Goal: Task Accomplishment & Management: Use online tool/utility

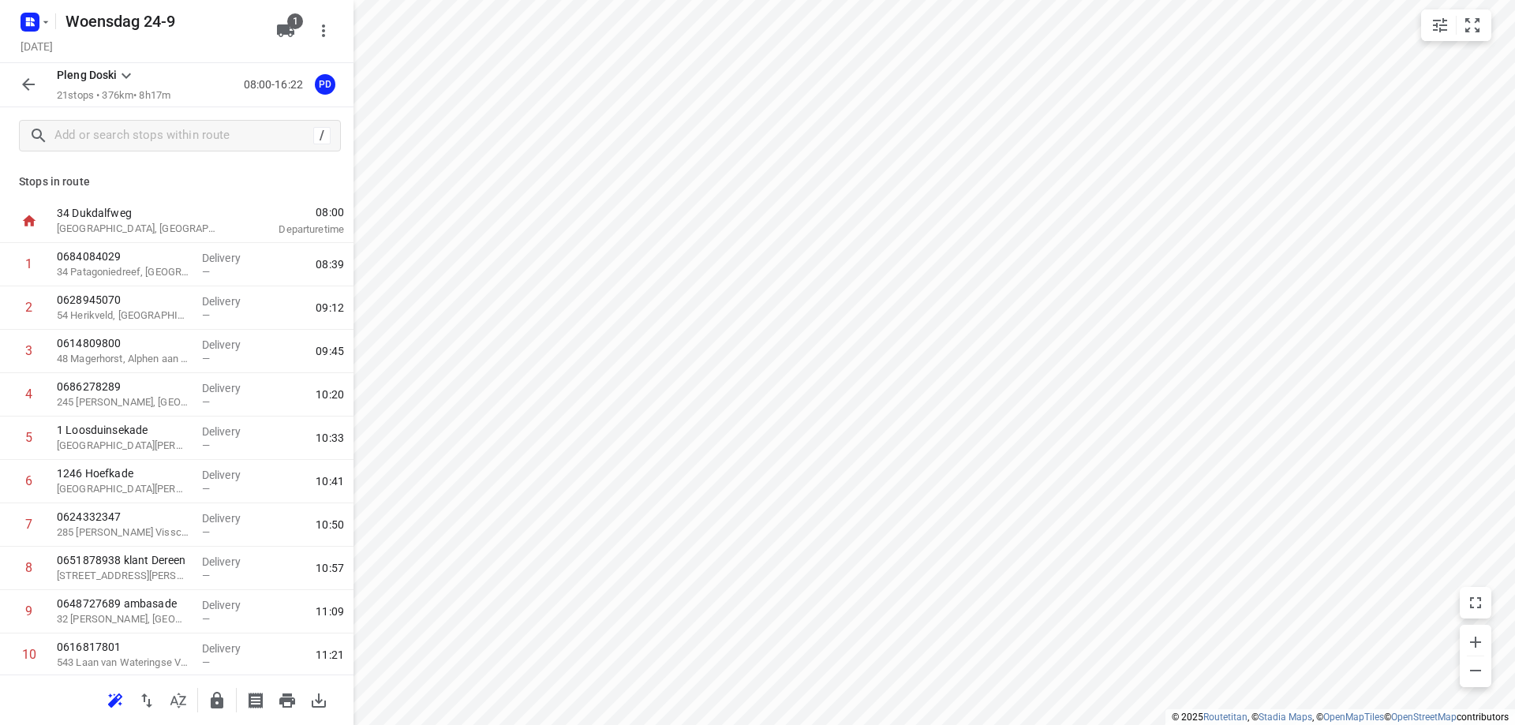
scroll to position [474, 0]
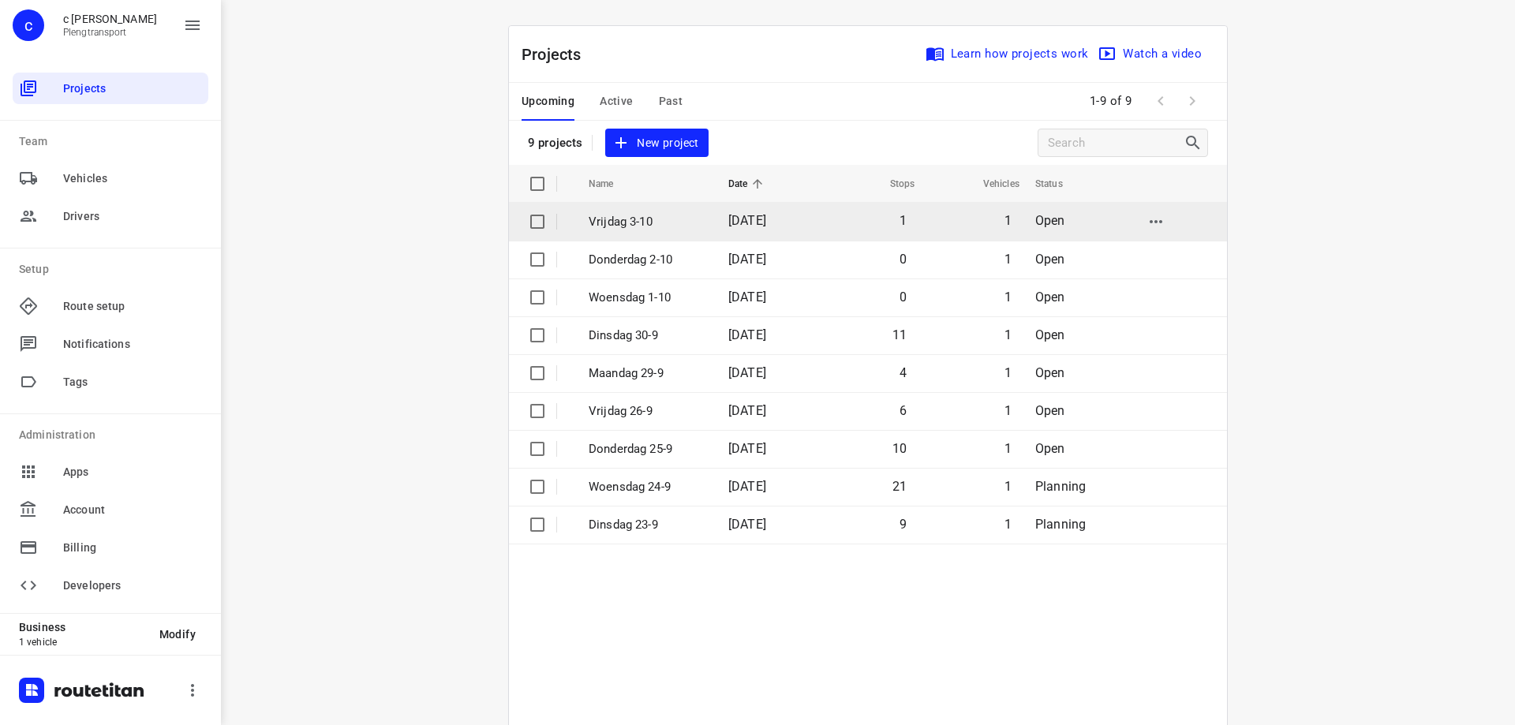
click at [672, 215] on p "Vrijdag 3-10" at bounding box center [647, 222] width 116 height 18
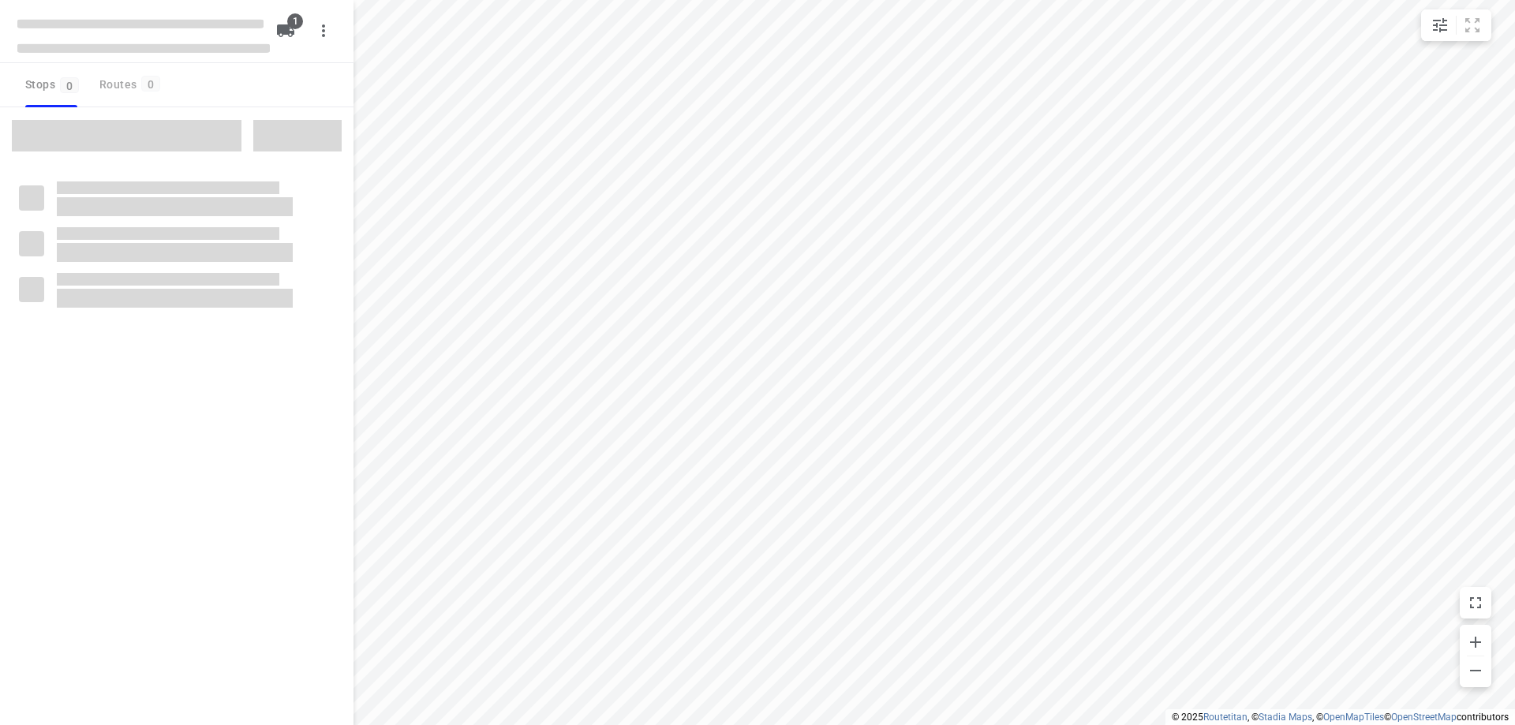
type input "distance"
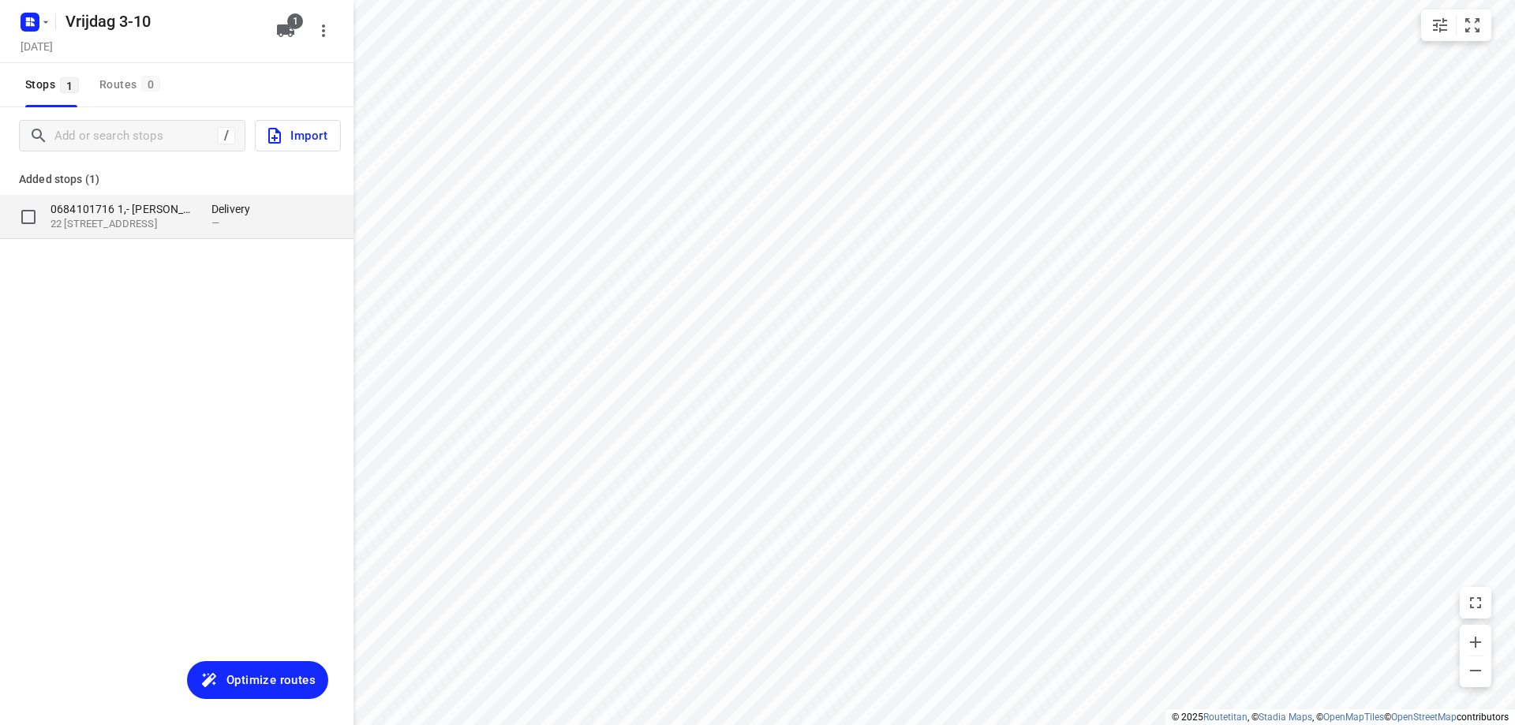
click at [170, 210] on p "0684101716 1,- [PERSON_NAME] :)" at bounding box center [123, 209] width 145 height 16
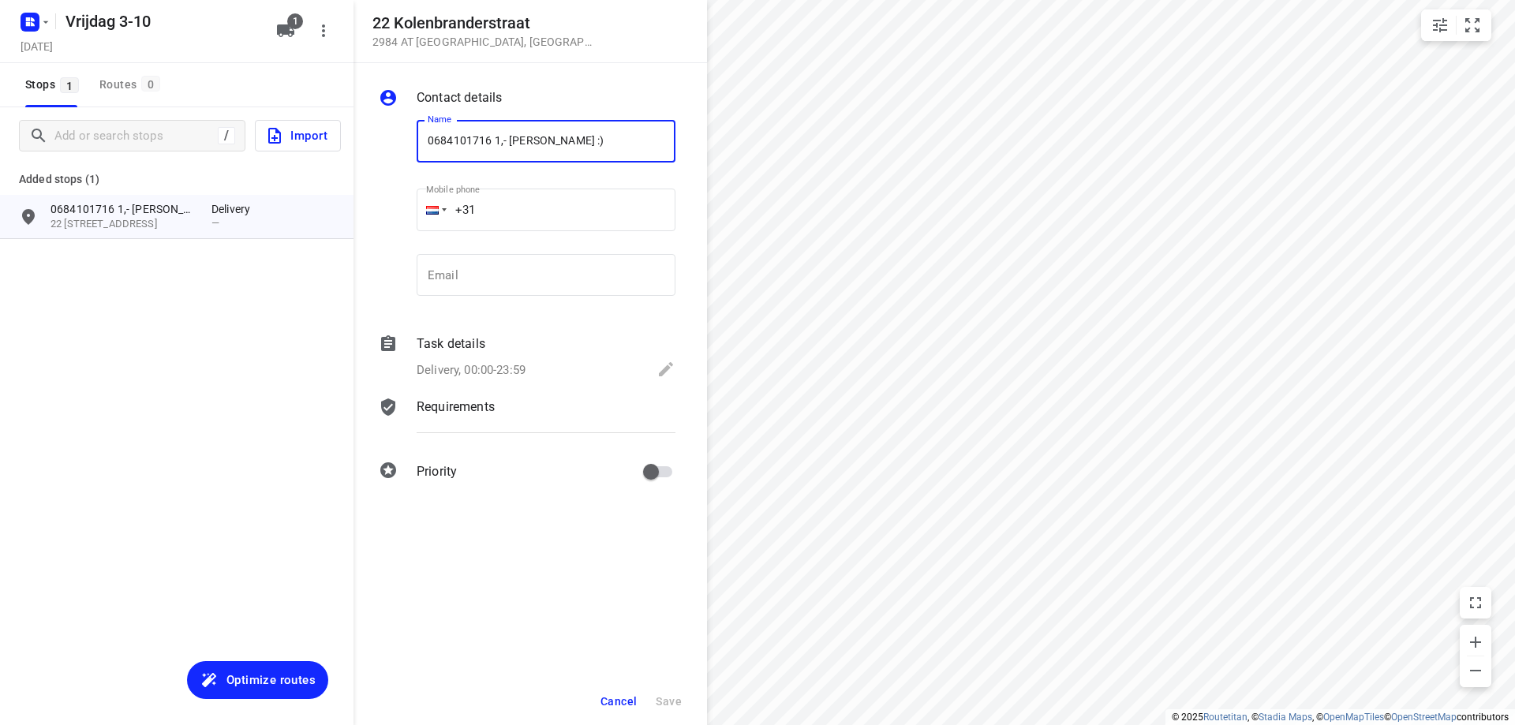
click at [490, 140] on input "0684101716 1,- [PERSON_NAME] :)" at bounding box center [546, 141] width 259 height 43
type input "0684101716 Deleer 1,- [PERSON_NAME] :)"
click at [581, 372] on div "Delivery, 00:00-23:59" at bounding box center [546, 371] width 259 height 22
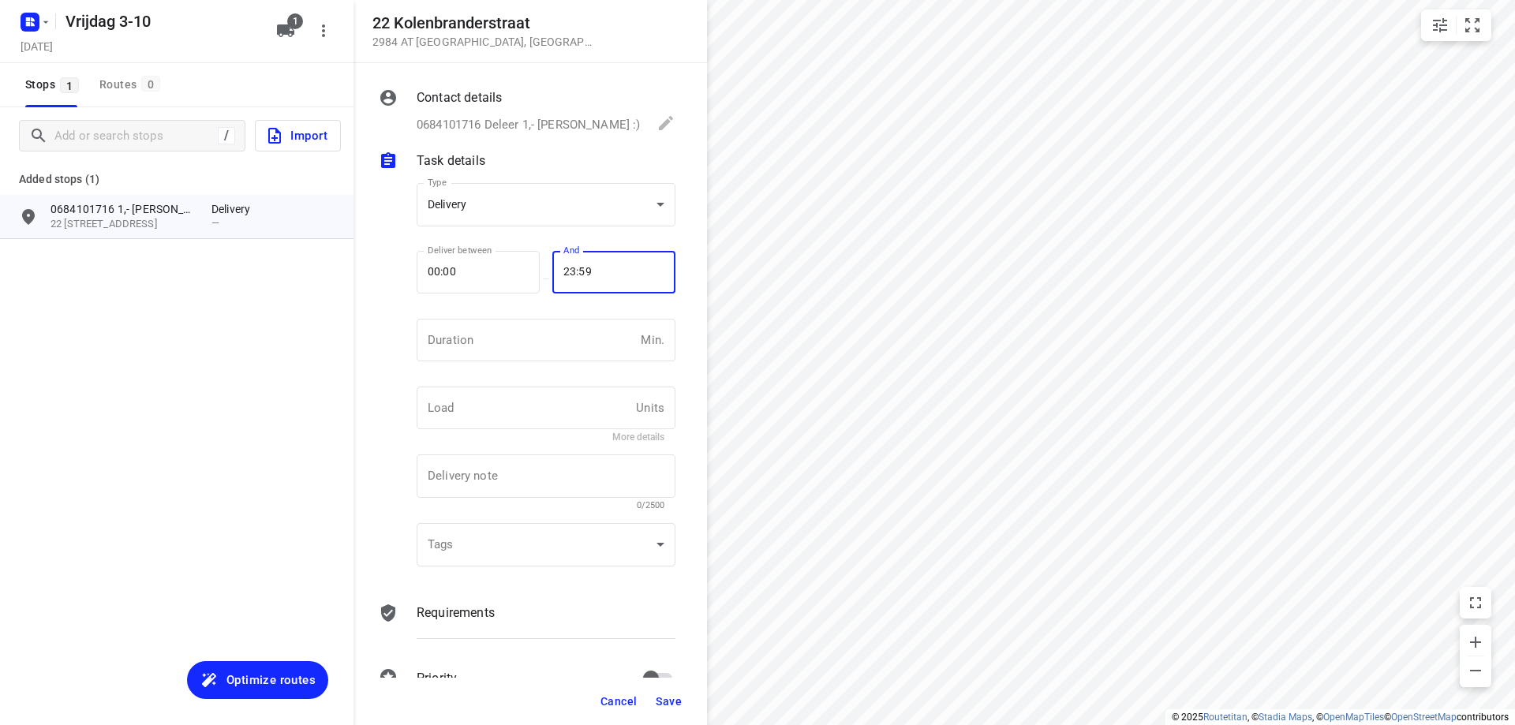
click at [640, 277] on input "23:59" at bounding box center [606, 272] width 106 height 43
type input "13:00"
click at [676, 699] on span "Save" at bounding box center [669, 701] width 26 height 13
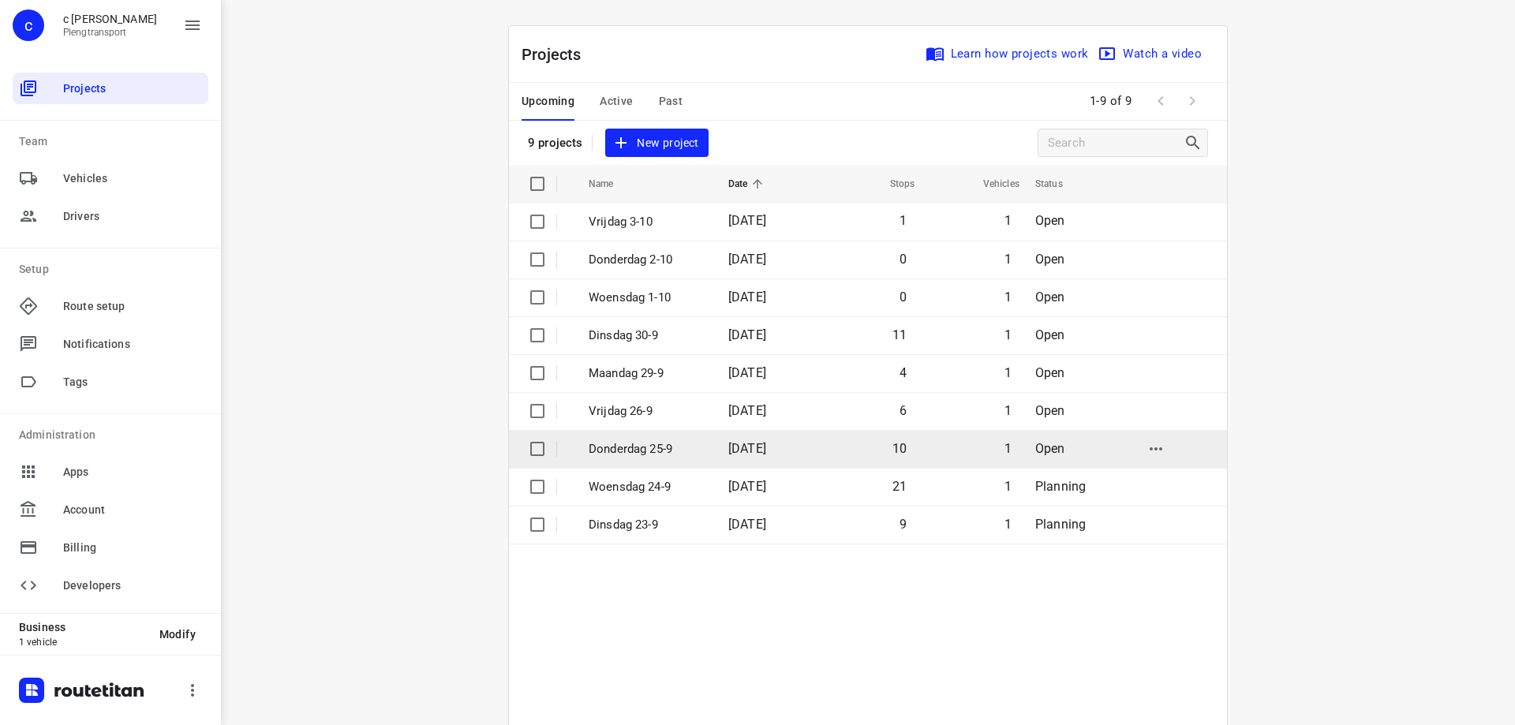
click at [816, 452] on td "[DATE]" at bounding box center [766, 449] width 101 height 38
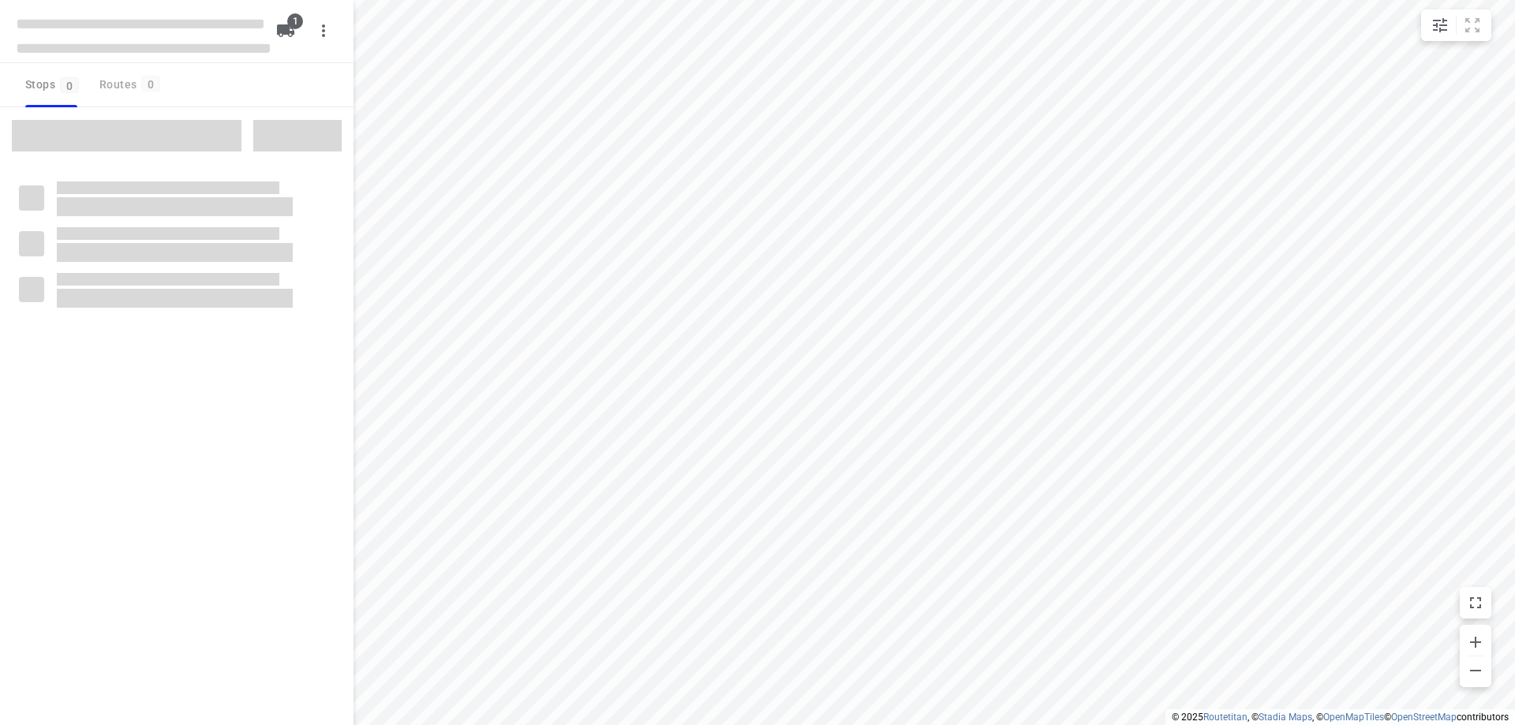
type input "distance"
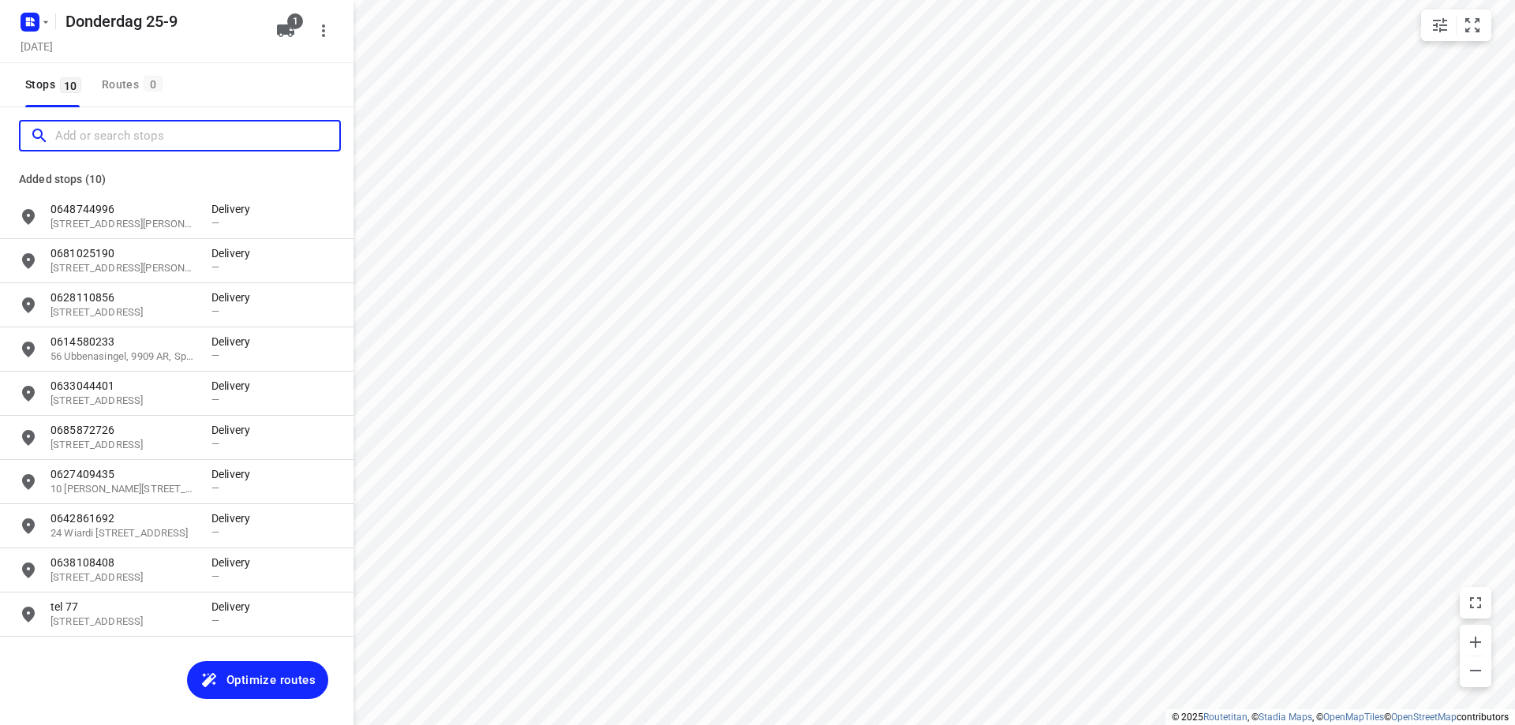
click at [148, 132] on input "Add or search stops" at bounding box center [197, 136] width 284 height 24
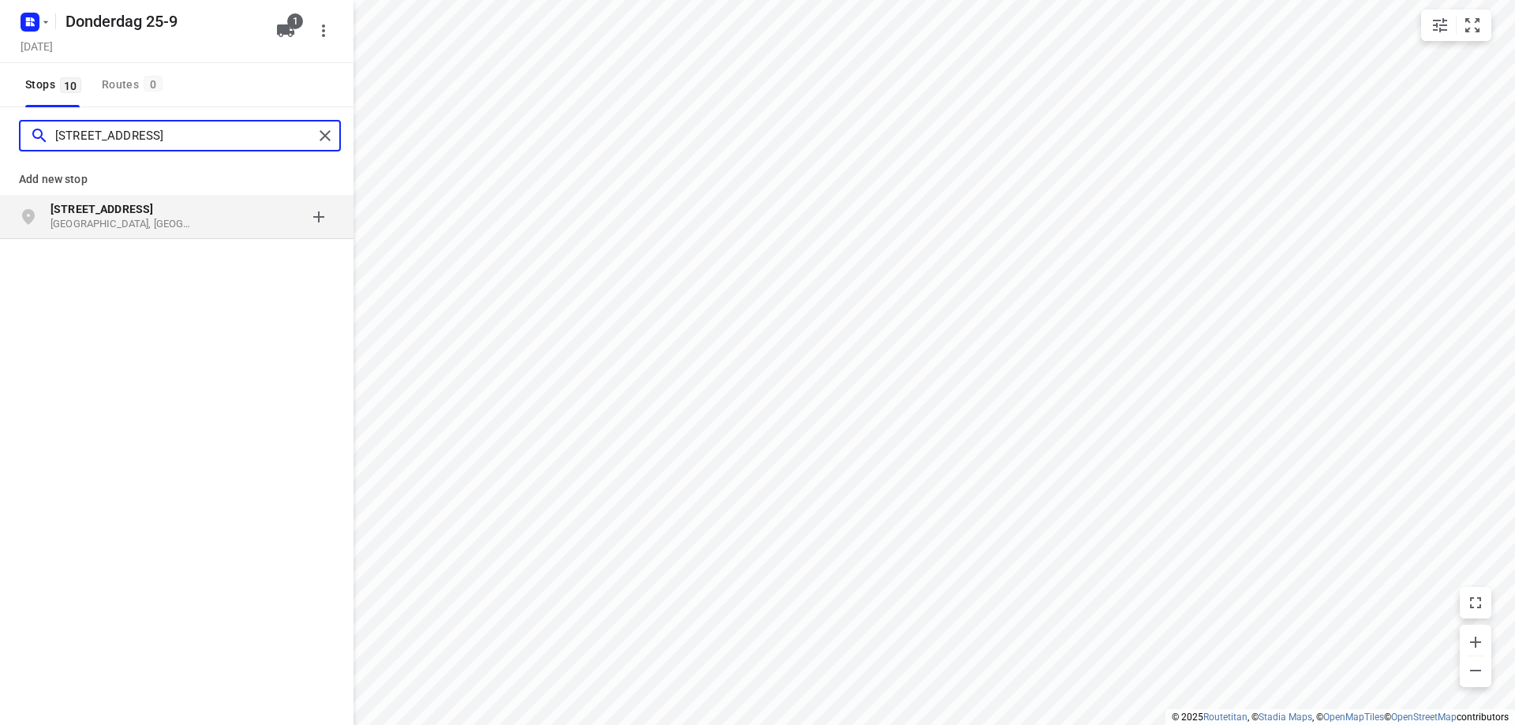
type input "[STREET_ADDRESS]"
click at [173, 219] on p "[GEOGRAPHIC_DATA], [GEOGRAPHIC_DATA]" at bounding box center [123, 224] width 145 height 15
